Goal: Information Seeking & Learning: Learn about a topic

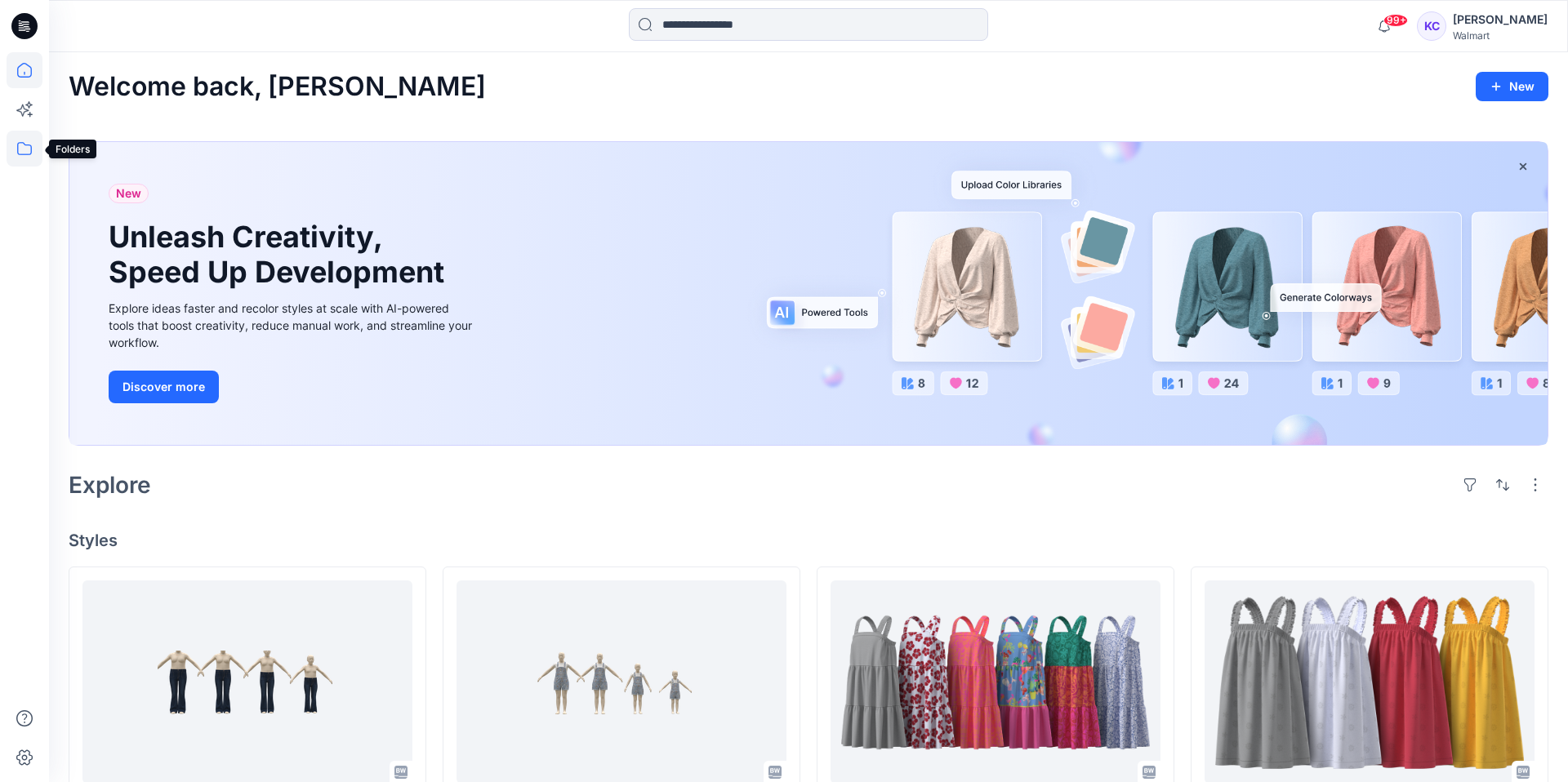
click at [23, 149] on icon at bounding box center [25, 149] width 36 height 36
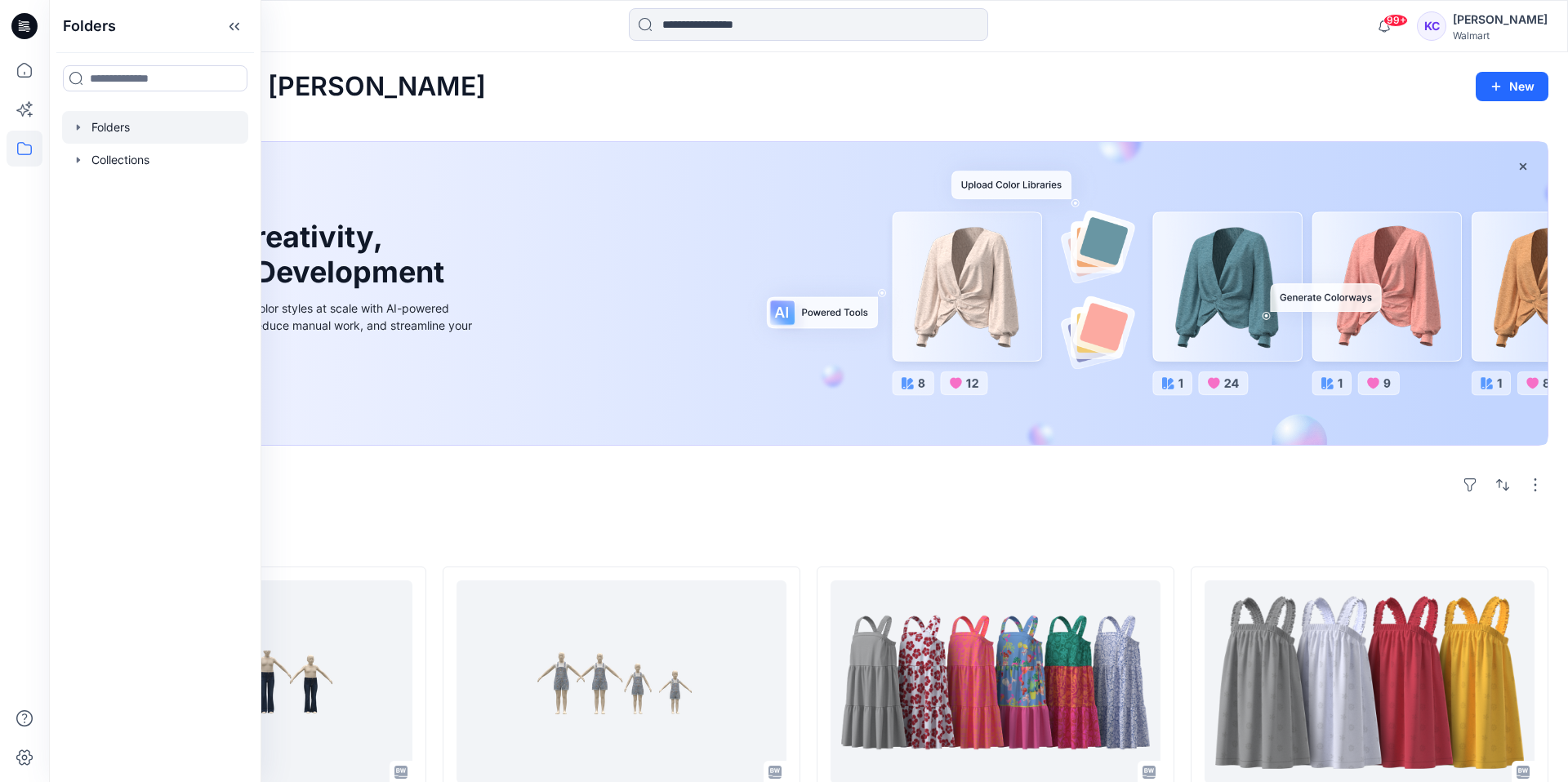
click at [117, 128] on div at bounding box center [155, 127] width 186 height 33
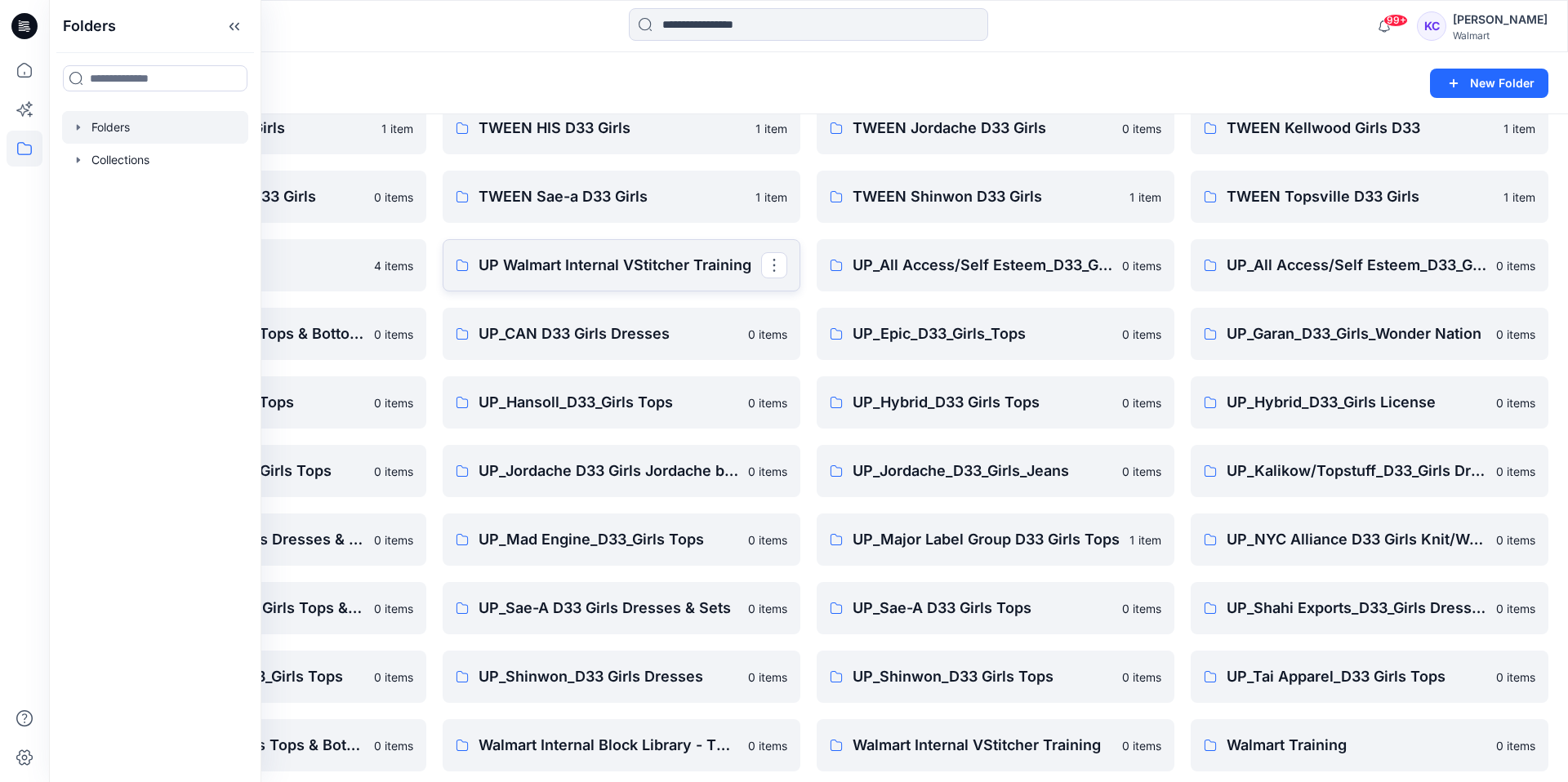
scroll to position [635, 0]
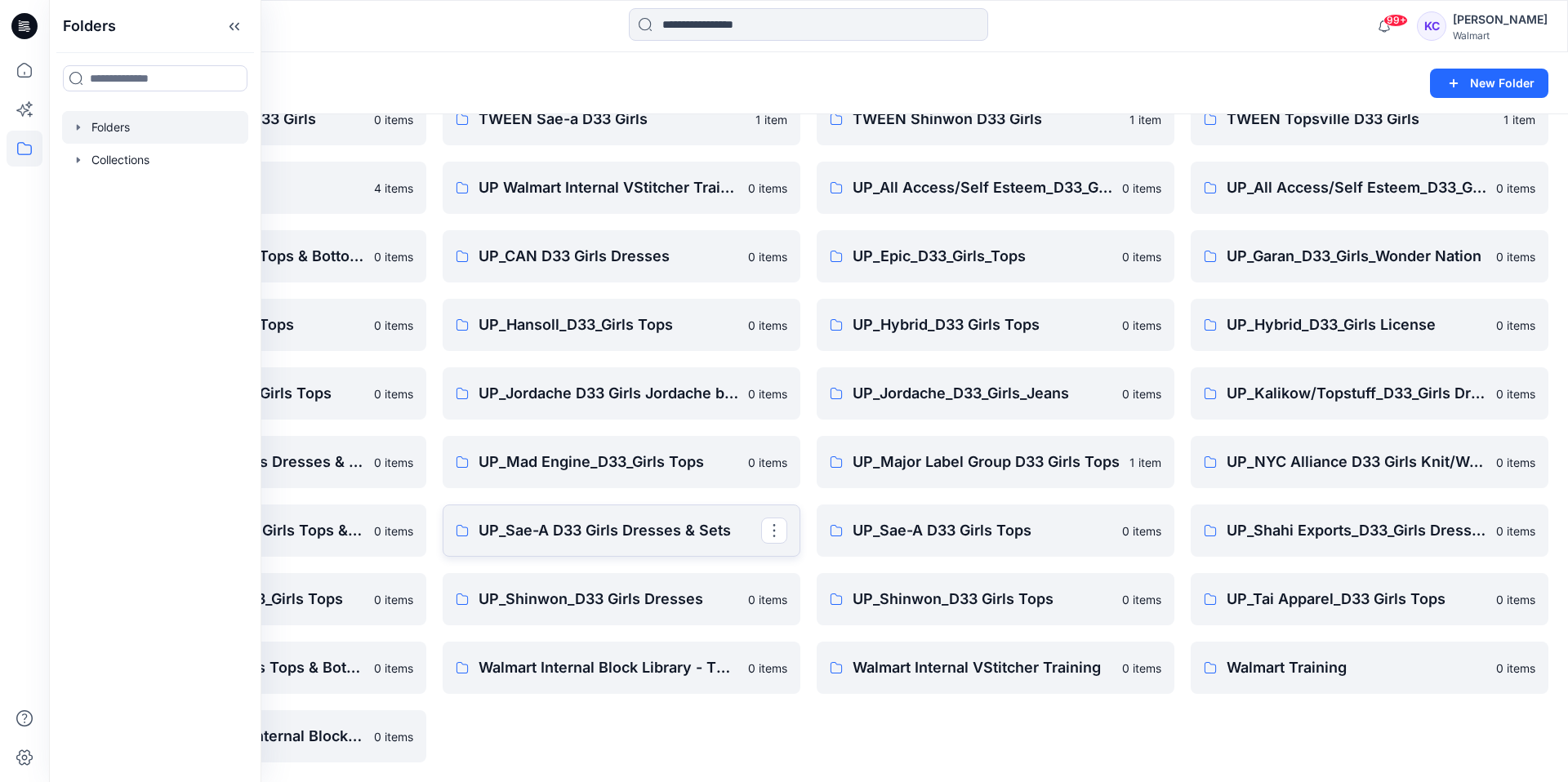
click at [618, 533] on p "UP_Sae-A D33 Girls Dresses & Sets" at bounding box center [620, 531] width 282 height 23
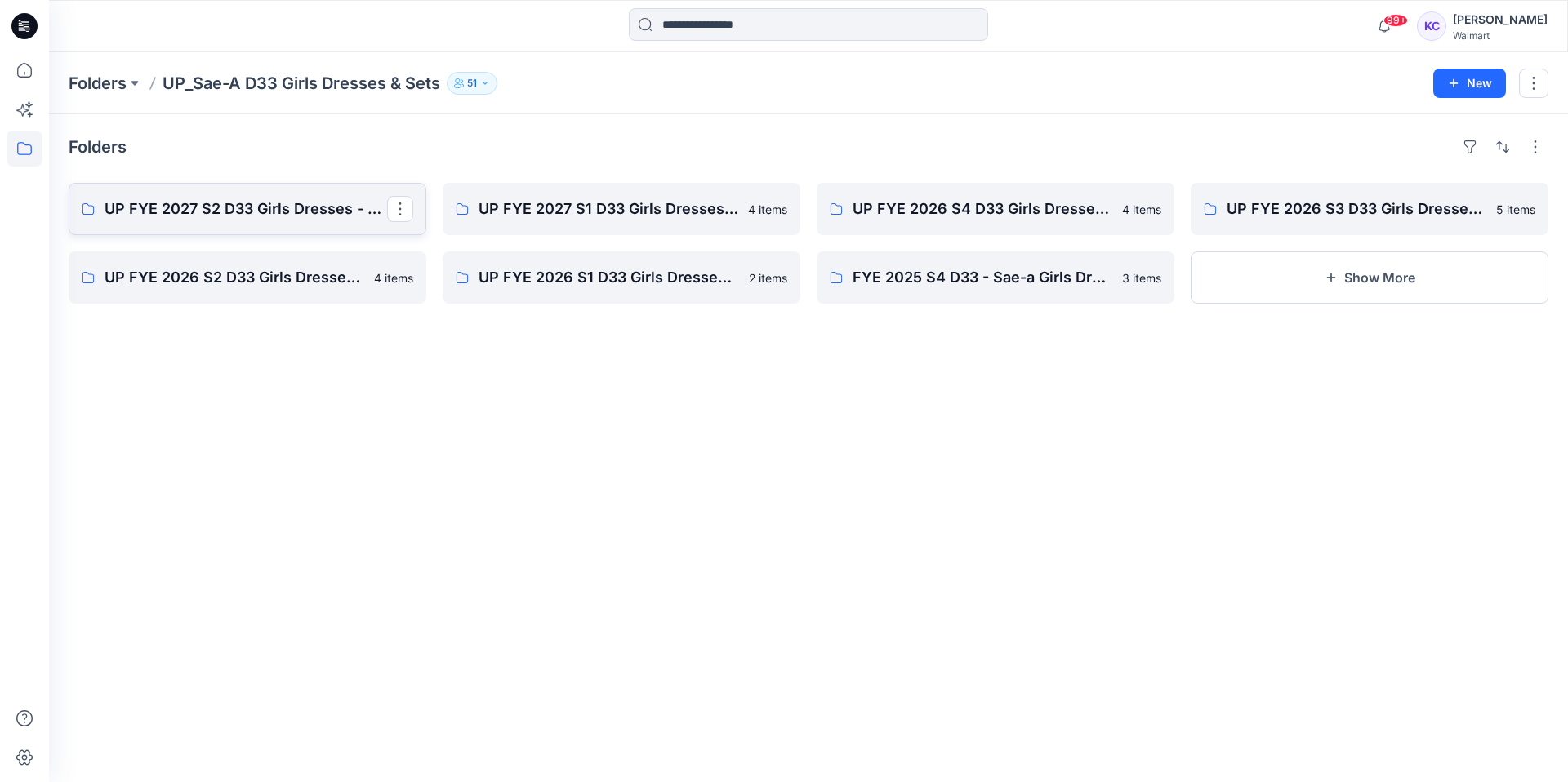
click at [214, 207] on p "UP FYE 2027 S2 D33 Girls Dresses - Sae-A" at bounding box center [245, 209] width 282 height 23
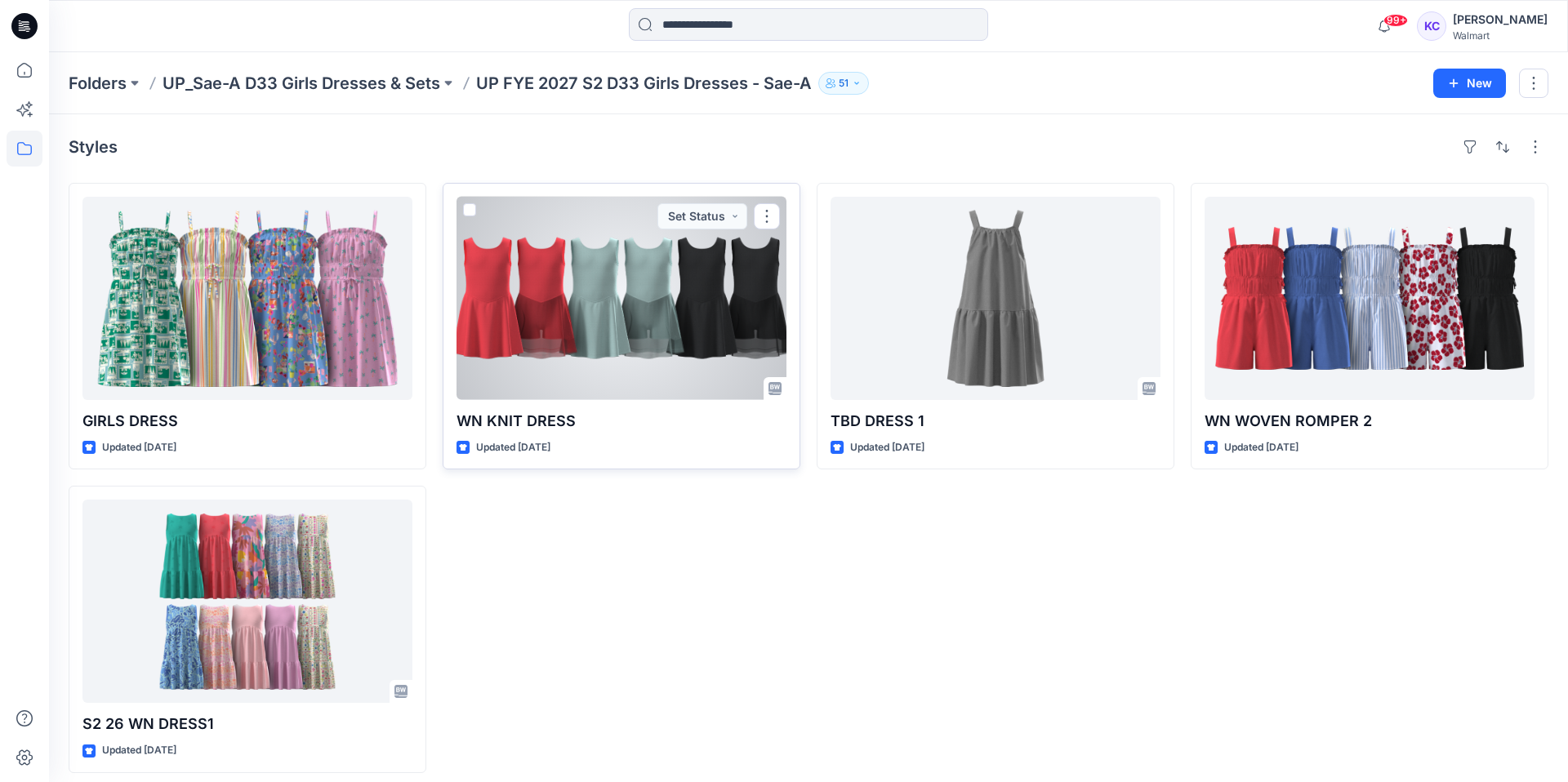
click at [624, 394] on div at bounding box center [621, 299] width 330 height 204
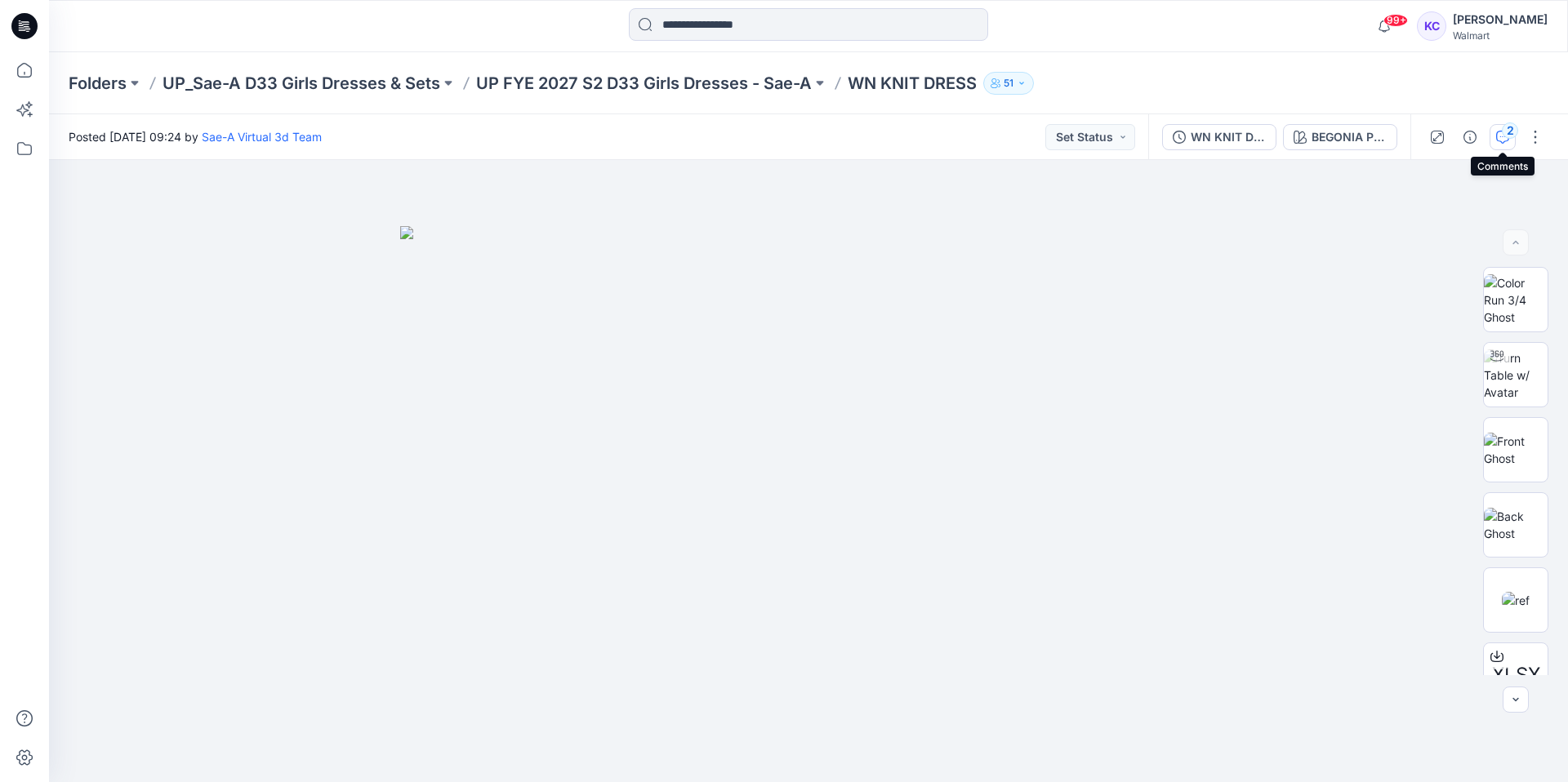
click at [1504, 128] on div "2" at bounding box center [1510, 130] width 16 height 16
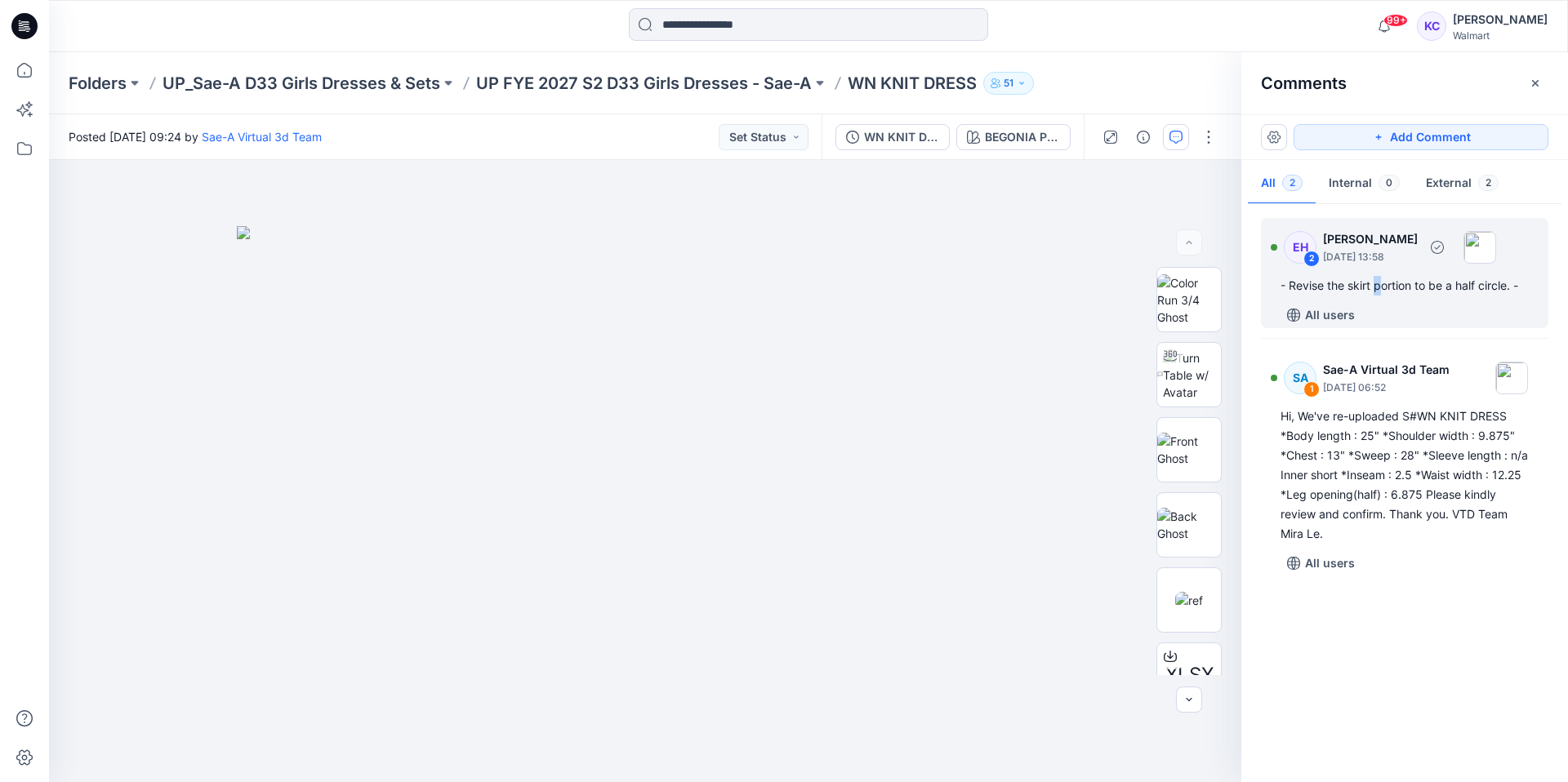
click at [1380, 289] on div "- Revise the skirt portion to be a half circle. -" at bounding box center [1405, 286] width 248 height 20
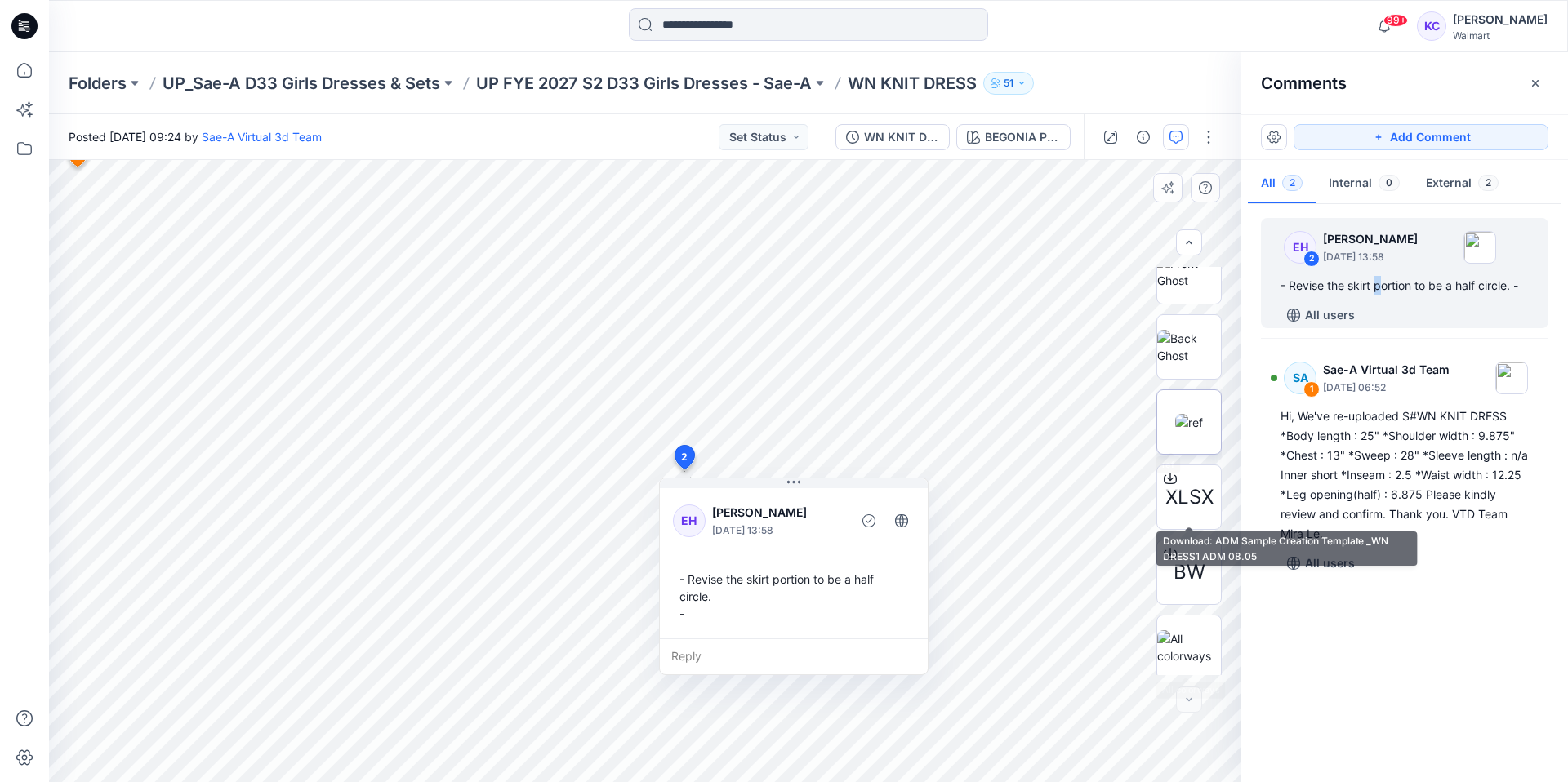
scroll to position [183, 0]
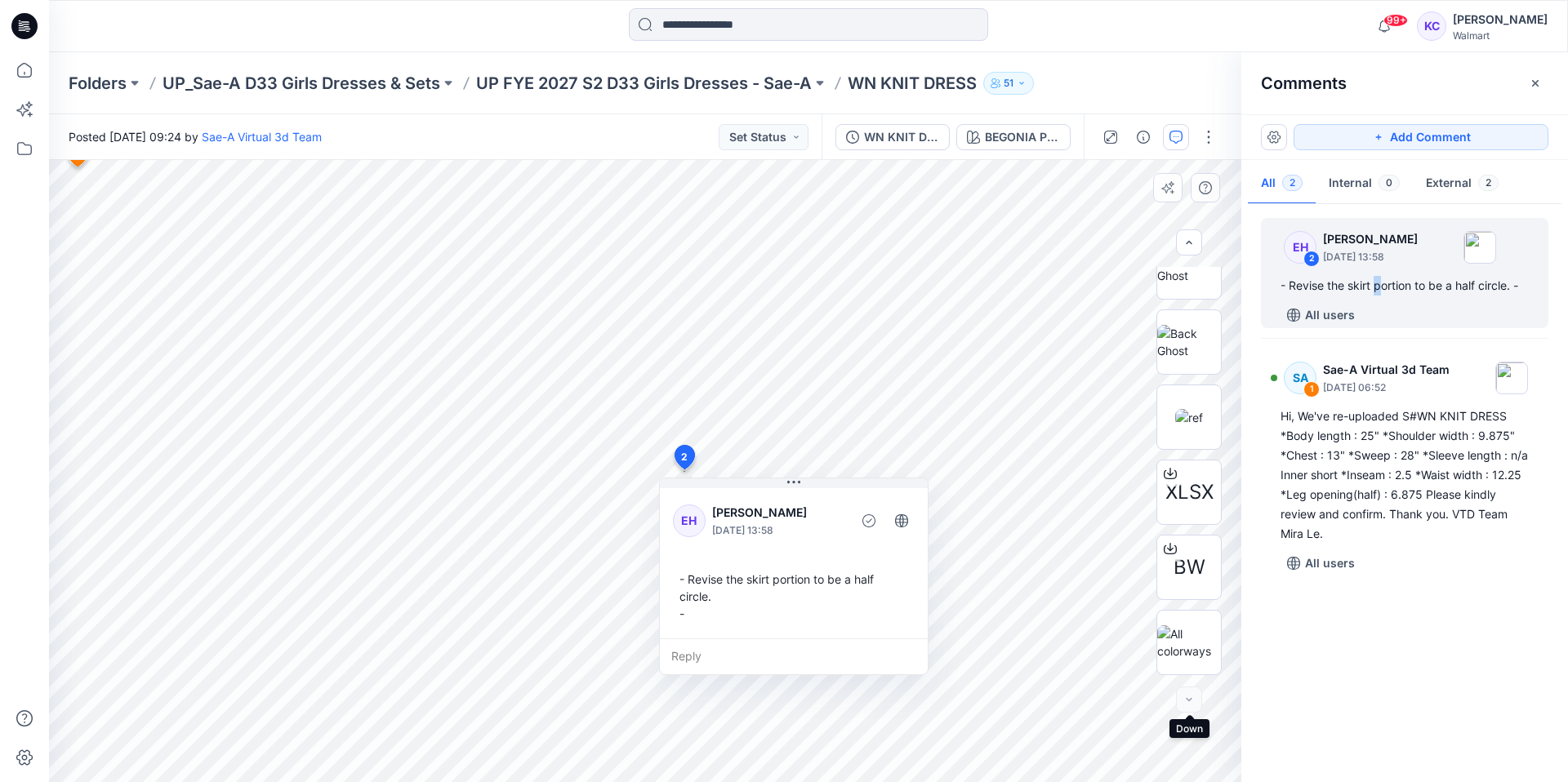
click at [1193, 698] on div at bounding box center [1189, 700] width 26 height 26
click at [1190, 697] on div at bounding box center [1189, 700] width 26 height 26
click at [1190, 700] on div at bounding box center [1189, 700] width 26 height 26
click at [1190, 699] on div at bounding box center [1189, 700] width 26 height 26
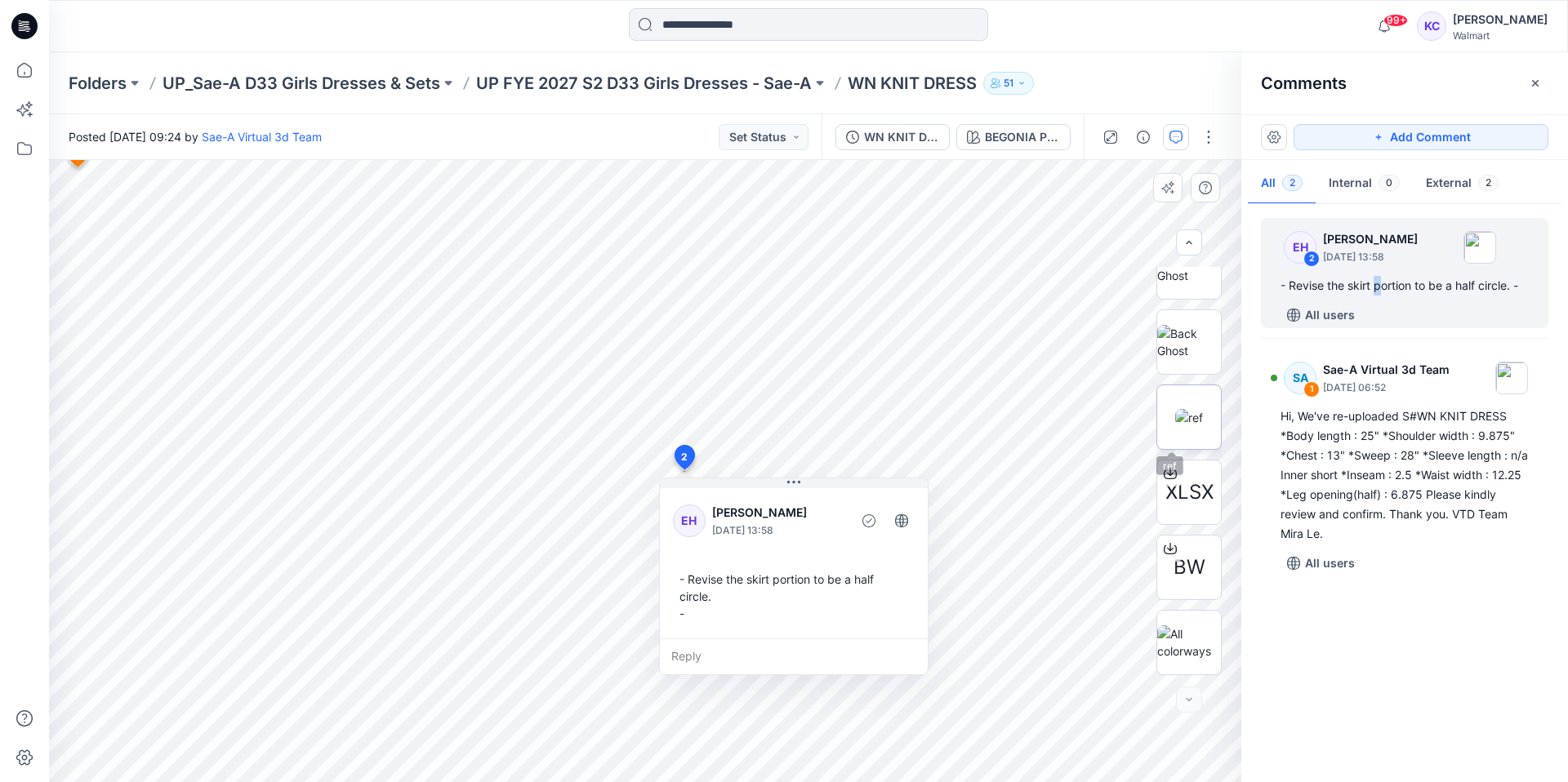
click at [1187, 417] on img at bounding box center [1189, 417] width 28 height 17
